Goal: Obtain resource: Download file/media

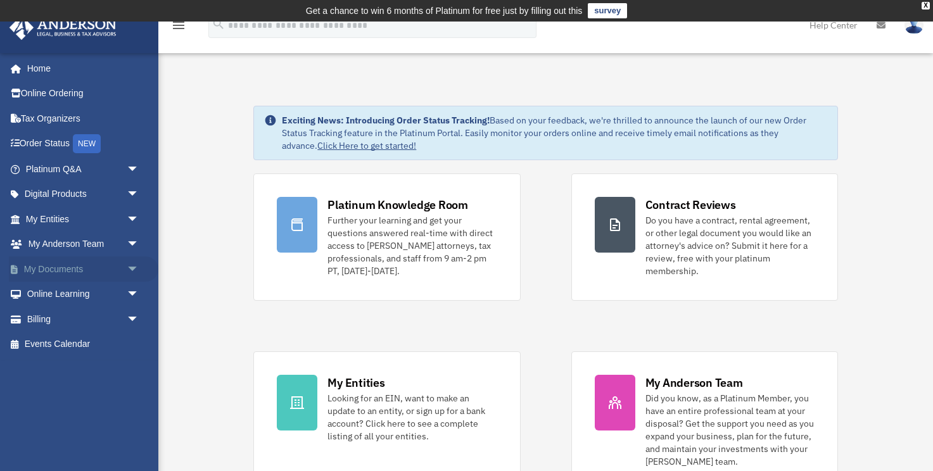
click at [131, 265] on span "arrow_drop_down" at bounding box center [139, 270] width 25 height 26
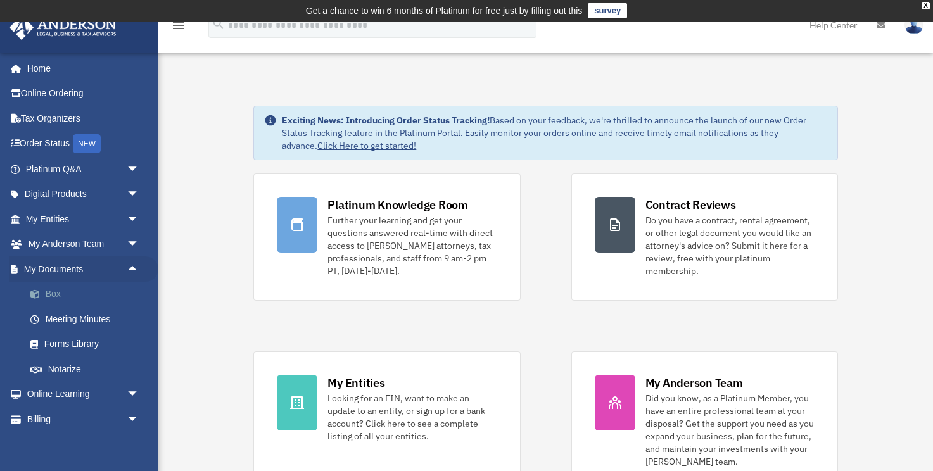
click at [74, 297] on link "Box" at bounding box center [88, 294] width 141 height 25
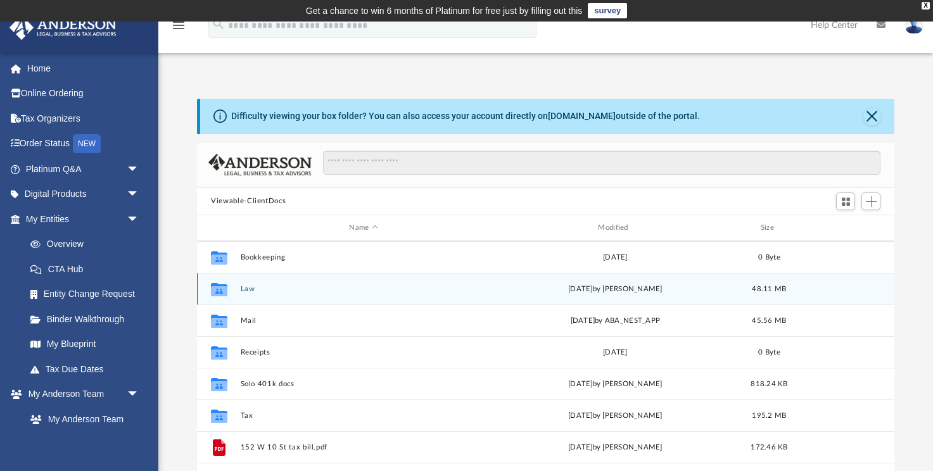
scroll to position [91, 0]
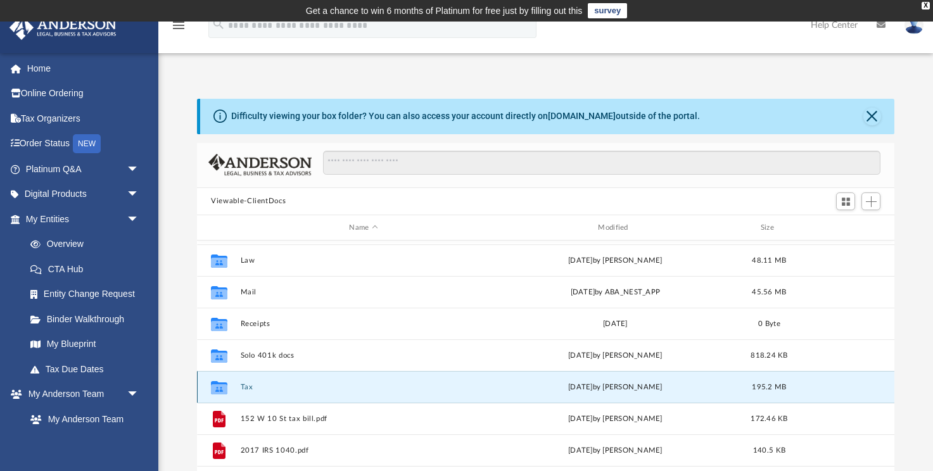
click at [248, 385] on button "Tax" at bounding box center [364, 387] width 246 height 8
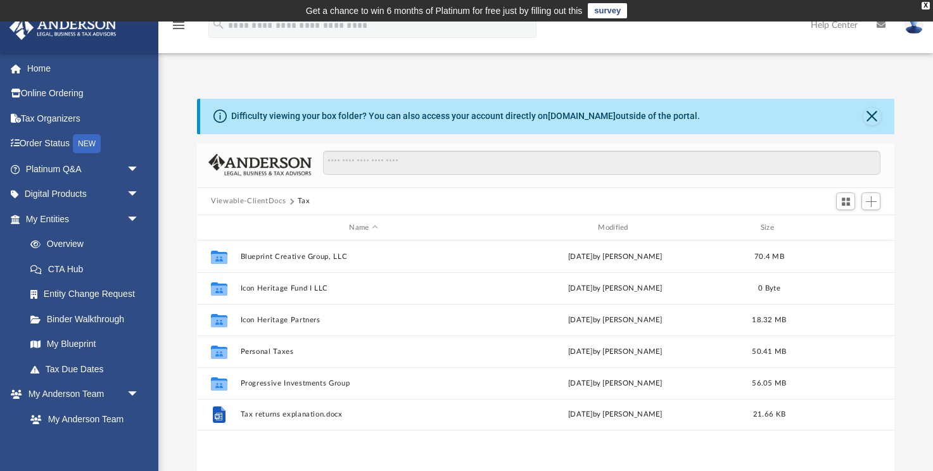
scroll to position [0, 0]
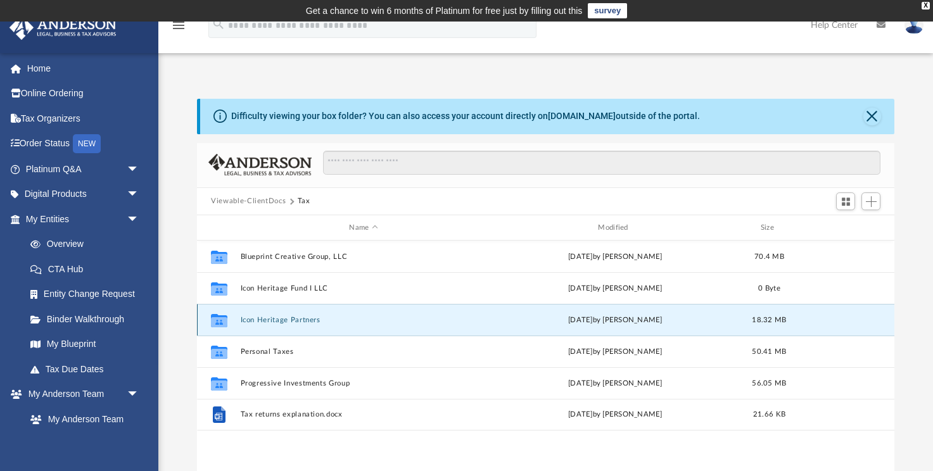
click at [304, 323] on button "Icon Heritage Partners" at bounding box center [364, 320] width 246 height 8
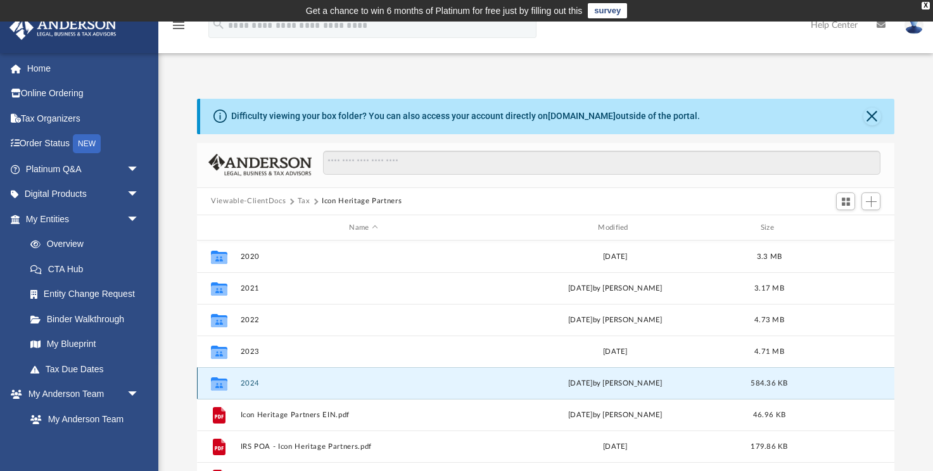
click at [246, 383] on button "2024" at bounding box center [364, 384] width 246 height 8
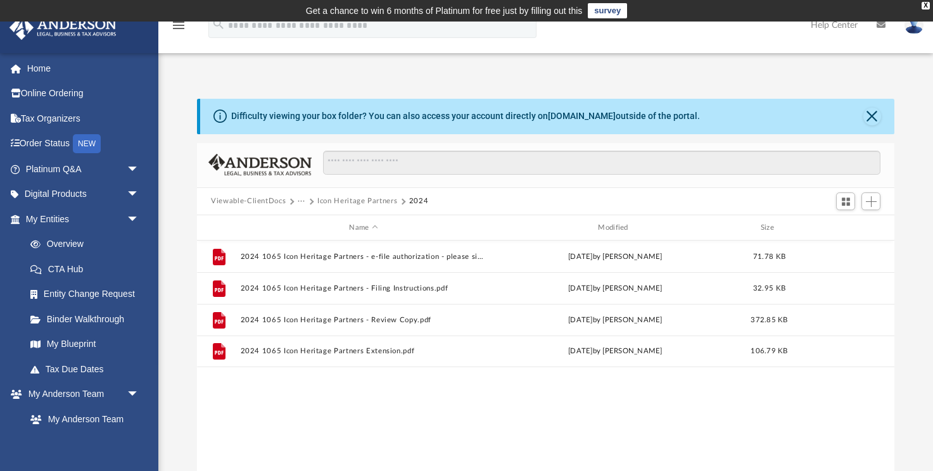
click at [385, 201] on button "Icon Heritage Partners" at bounding box center [357, 201] width 80 height 11
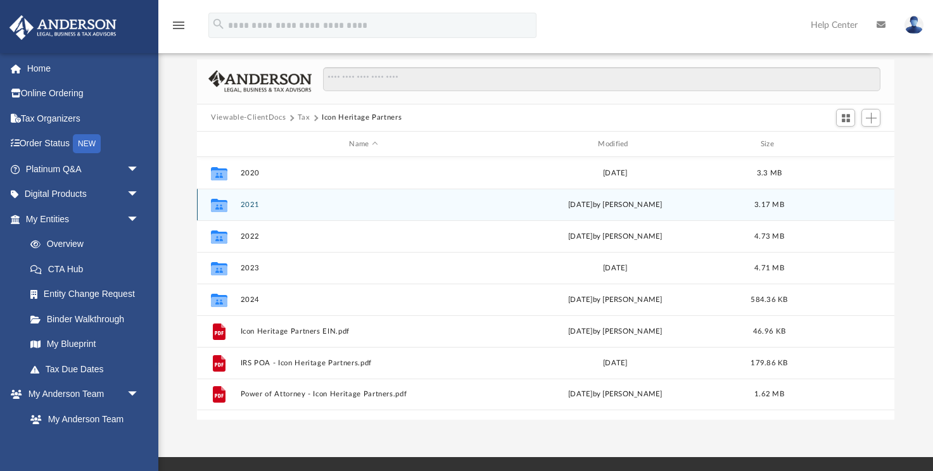
scroll to position [82, 0]
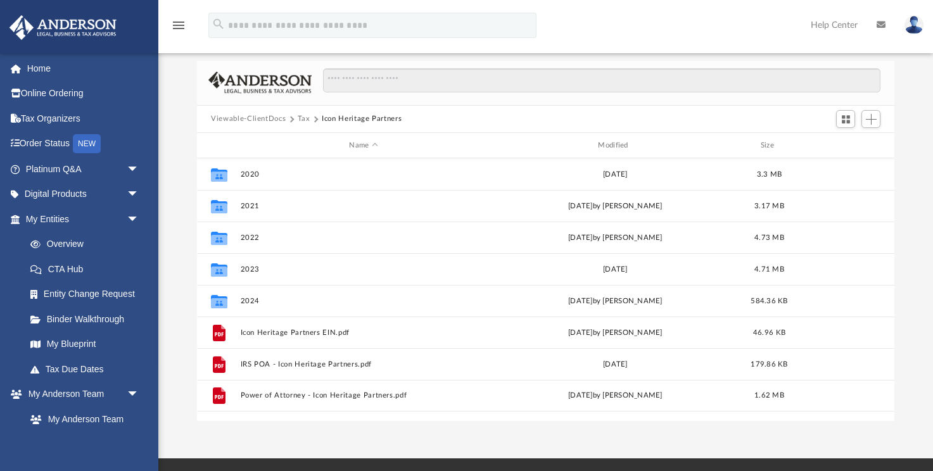
click at [302, 120] on button "Tax" at bounding box center [304, 118] width 13 height 11
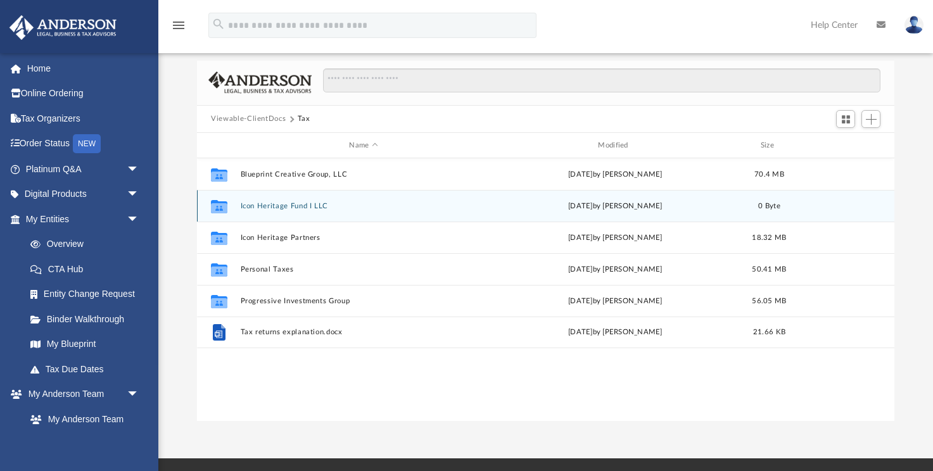
click at [293, 203] on button "Icon Heritage Fund I LLC" at bounding box center [364, 206] width 246 height 8
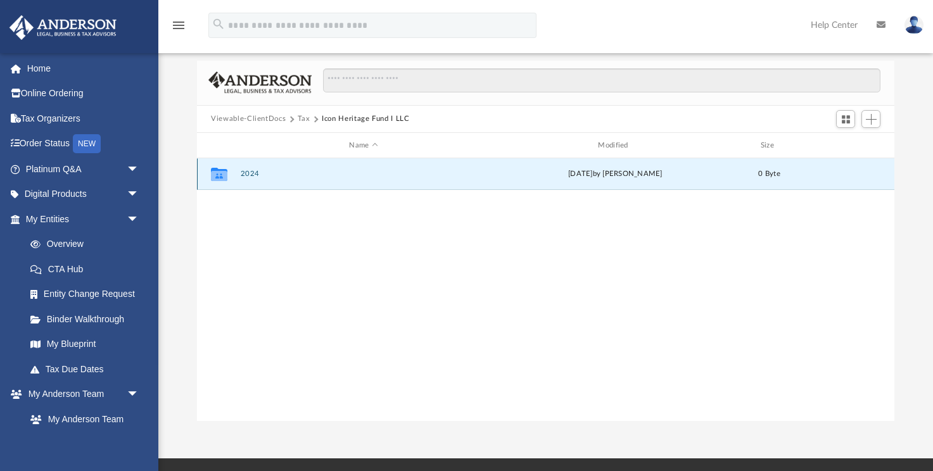
click at [253, 174] on button "2024" at bounding box center [364, 174] width 246 height 8
click at [295, 174] on button "Digital Tax Organizer" at bounding box center [364, 174] width 246 height 8
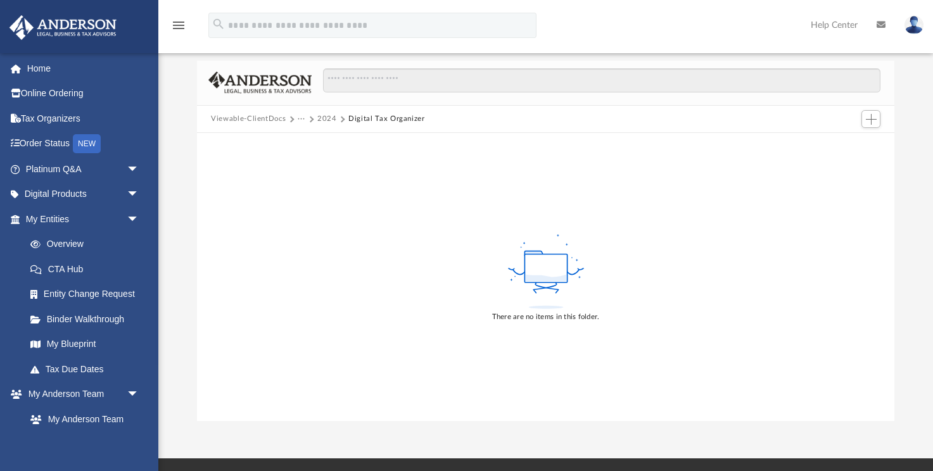
click at [324, 120] on button "2024" at bounding box center [327, 118] width 20 height 11
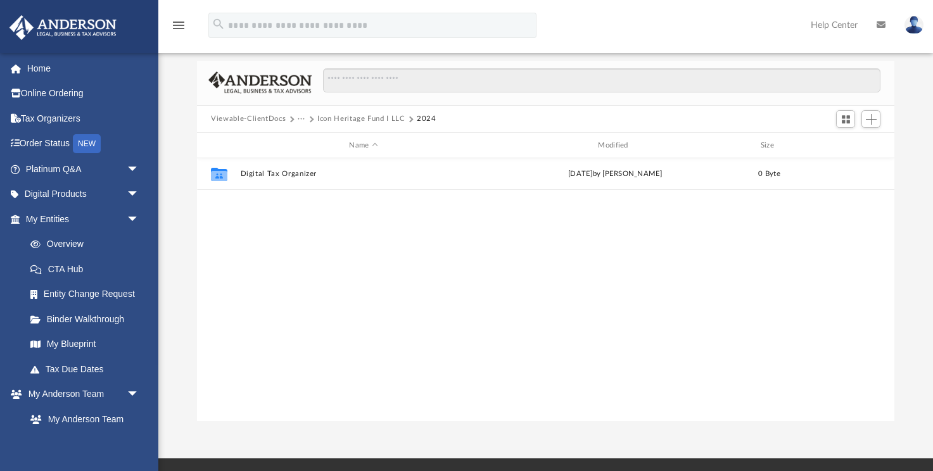
scroll to position [288, 698]
click at [302, 121] on button "···" at bounding box center [302, 118] width 8 height 11
click at [310, 139] on li "Tax" at bounding box center [310, 140] width 12 height 13
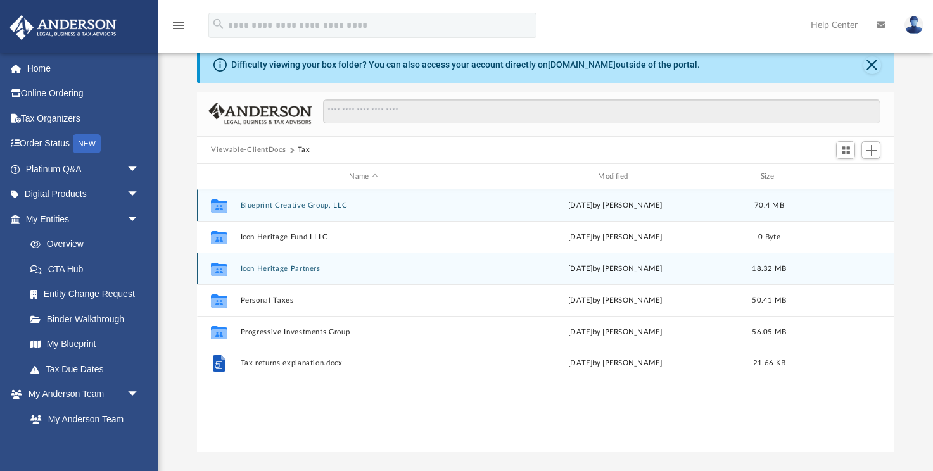
scroll to position [50, 0]
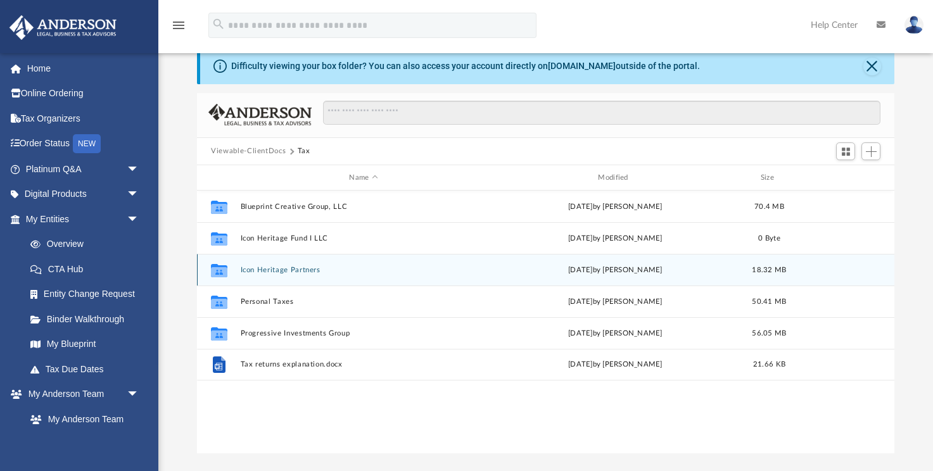
click at [285, 267] on button "Icon Heritage Partners" at bounding box center [364, 270] width 246 height 8
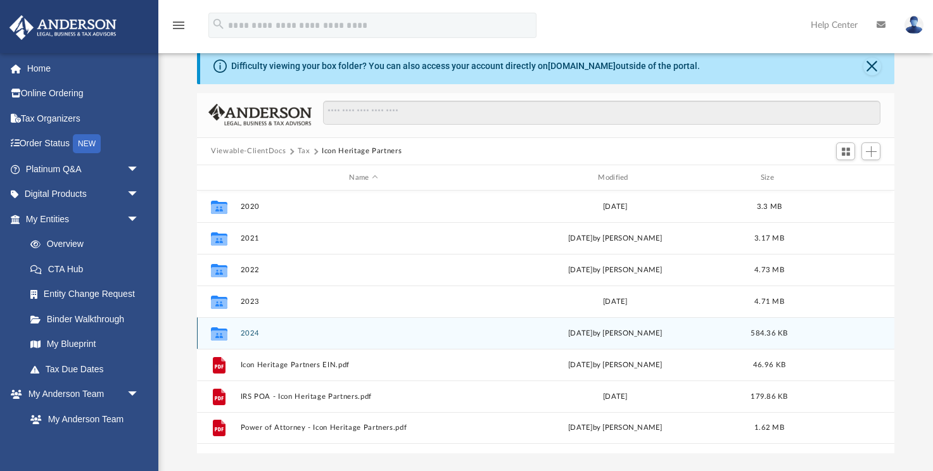
click at [248, 329] on button "2024" at bounding box center [364, 333] width 246 height 8
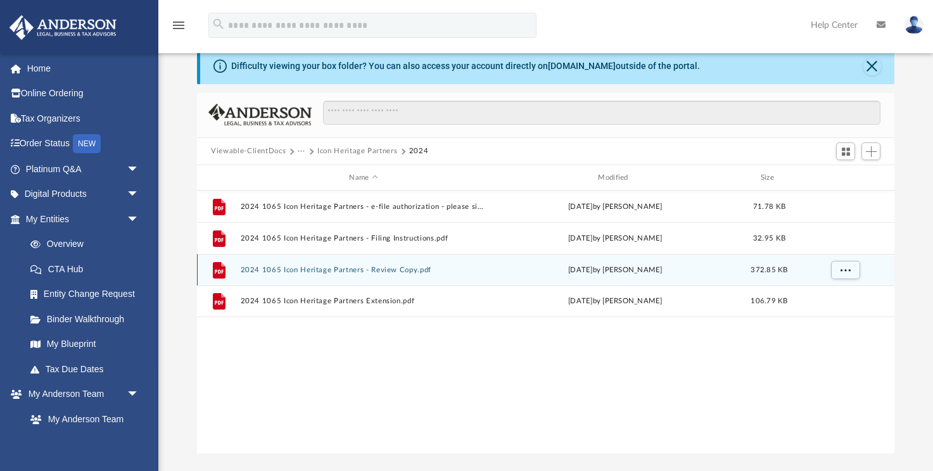
click at [277, 269] on button "2024 1065 Icon Heritage Partners - Review Copy.pdf" at bounding box center [364, 270] width 246 height 8
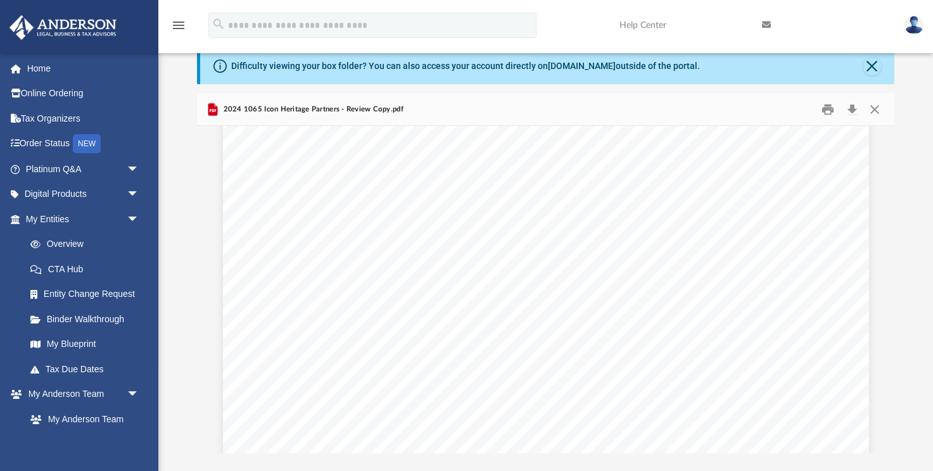
scroll to position [12381, 0]
